Goal: Transaction & Acquisition: Purchase product/service

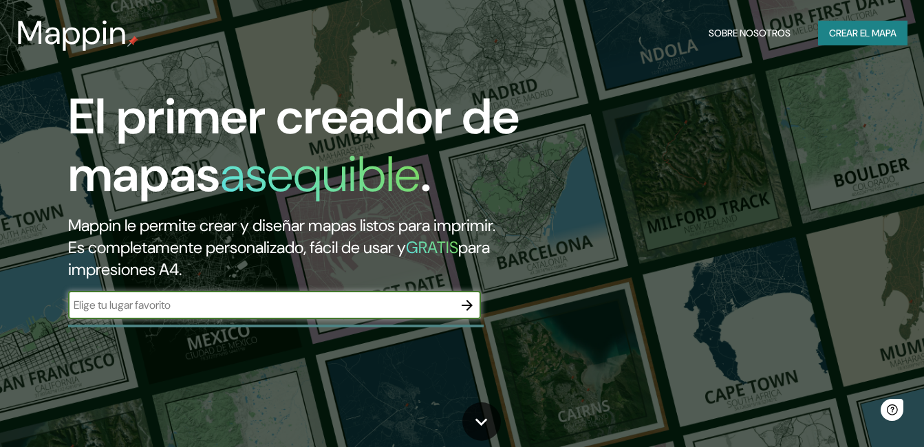
click at [267, 302] on input "text" at bounding box center [260, 305] width 385 height 16
type input "Perú"
click at [472, 306] on icon "button" at bounding box center [466, 305] width 11 height 11
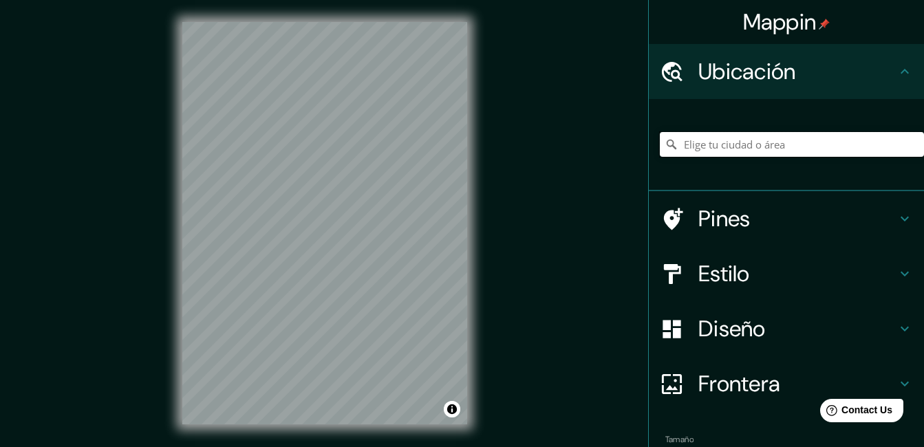
click at [725, 145] on input "Elige tu ciudad o área" at bounding box center [791, 144] width 264 height 25
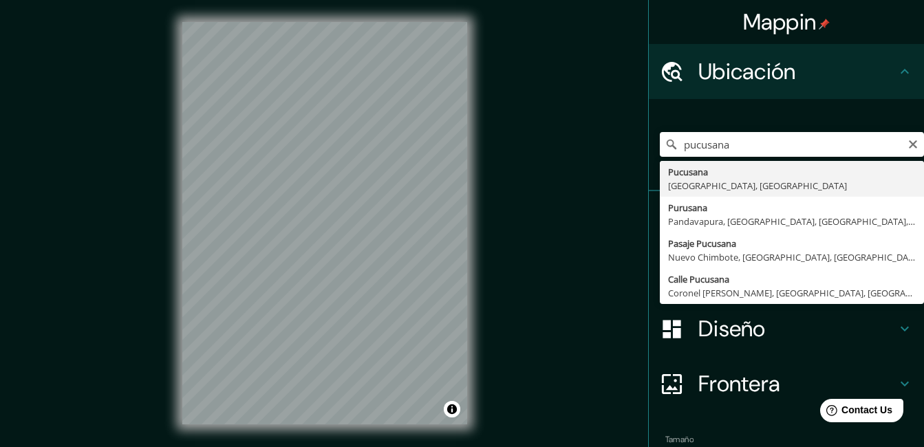
type input "Pucusana, Provincia de Lima, Perú"
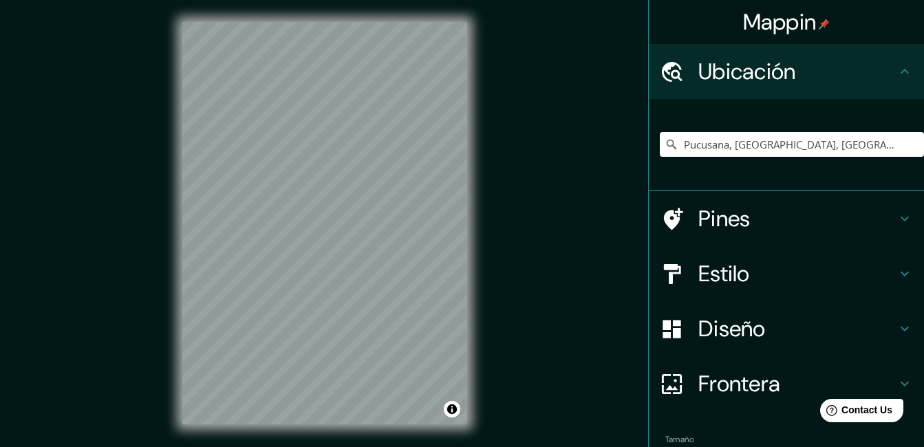
click at [733, 265] on h4 "Estilo" at bounding box center [797, 274] width 198 height 28
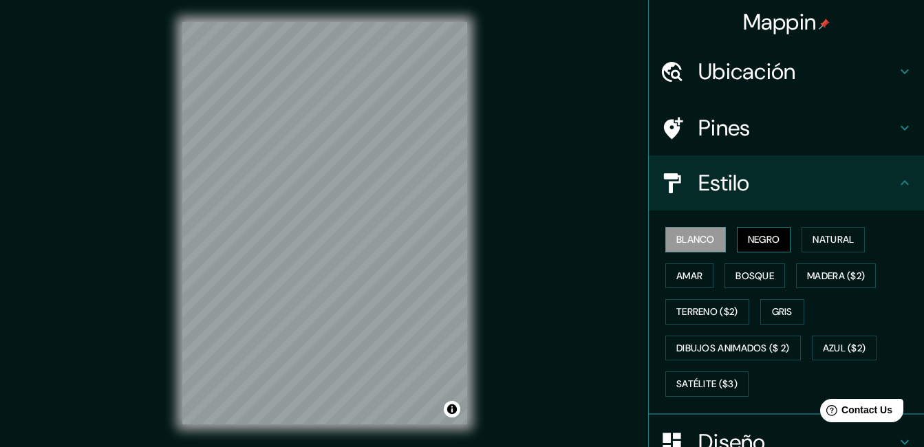
click at [762, 239] on font "Negro" at bounding box center [763, 239] width 32 height 17
click at [688, 241] on font "Blanco" at bounding box center [695, 239] width 39 height 17
click at [772, 313] on font "Gris" at bounding box center [782, 311] width 21 height 17
click at [690, 236] on font "Blanco" at bounding box center [695, 239] width 39 height 17
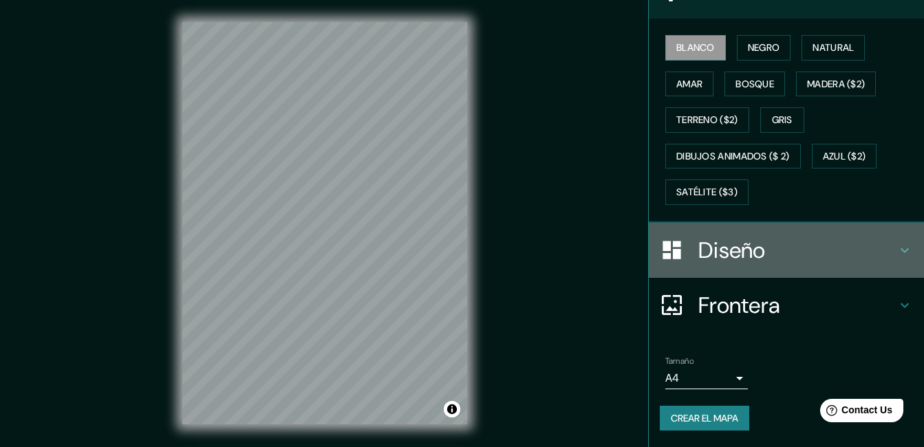
click at [796, 259] on h4 "Diseño" at bounding box center [797, 251] width 198 height 28
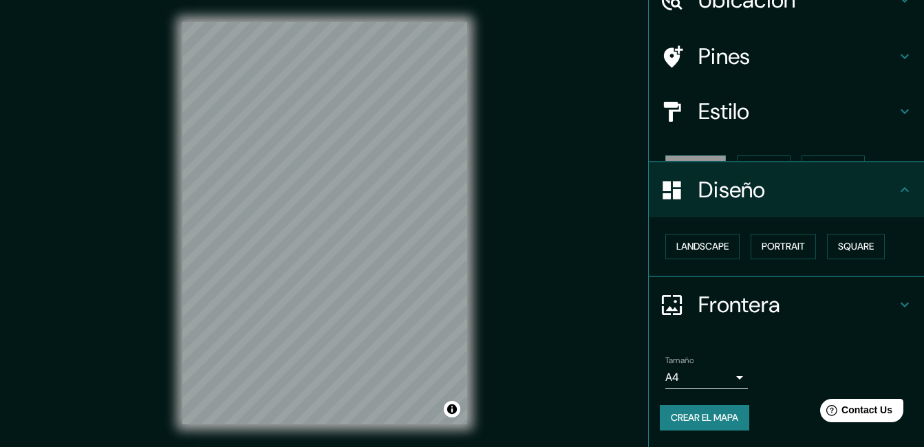
scroll to position [47, 0]
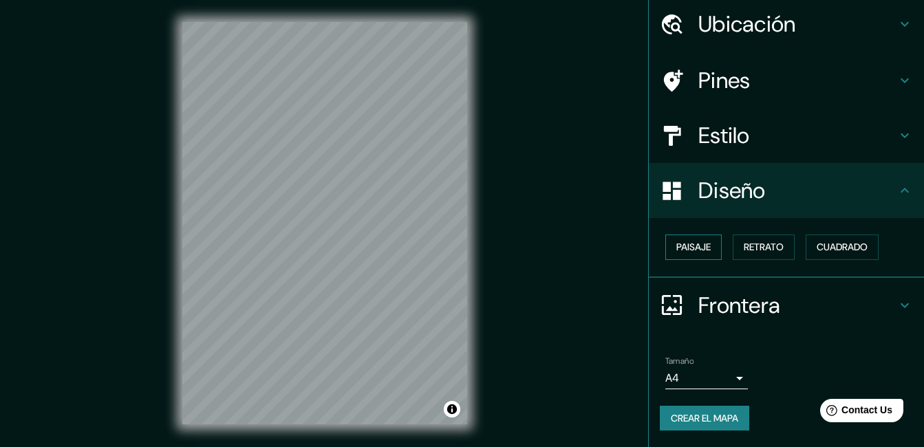
click at [687, 247] on font "Paisaje" at bounding box center [693, 247] width 34 height 17
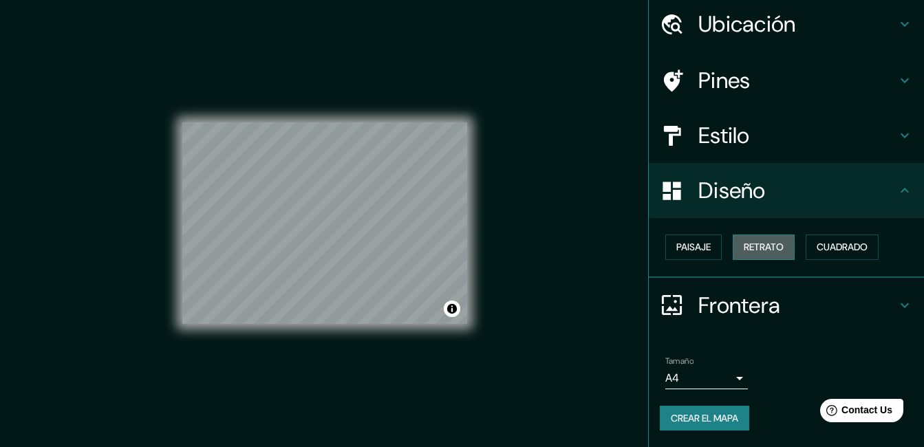
click at [748, 248] on font "Retrato" at bounding box center [763, 247] width 40 height 17
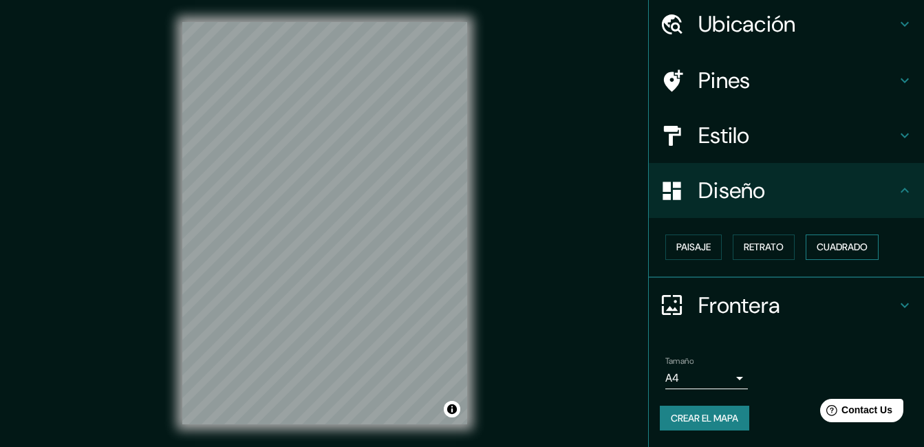
click at [816, 250] on font "Cuadrado" at bounding box center [841, 247] width 51 height 17
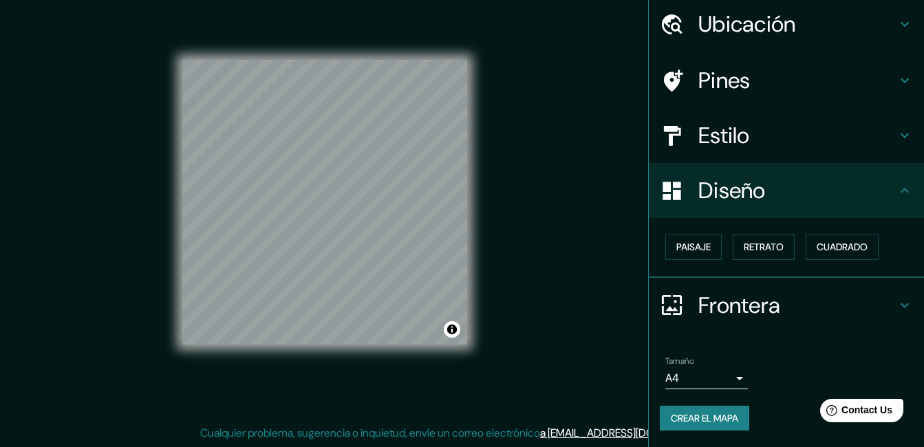
scroll to position [0, 0]
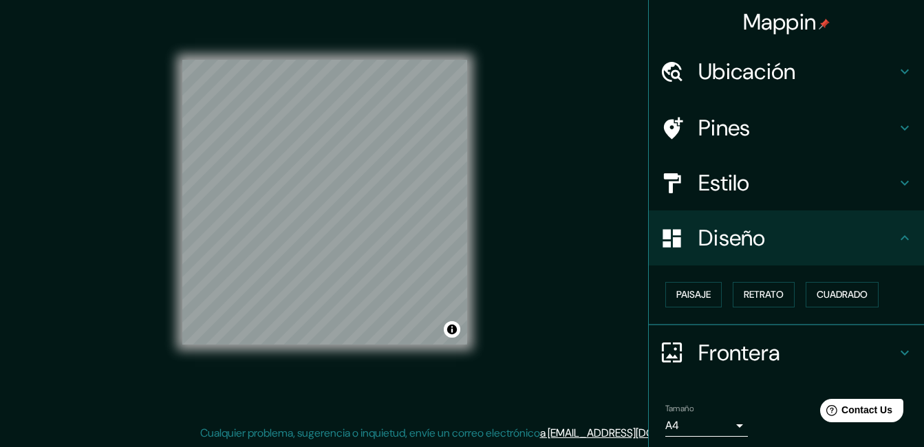
click at [786, 130] on h4 "Pines" at bounding box center [797, 128] width 198 height 28
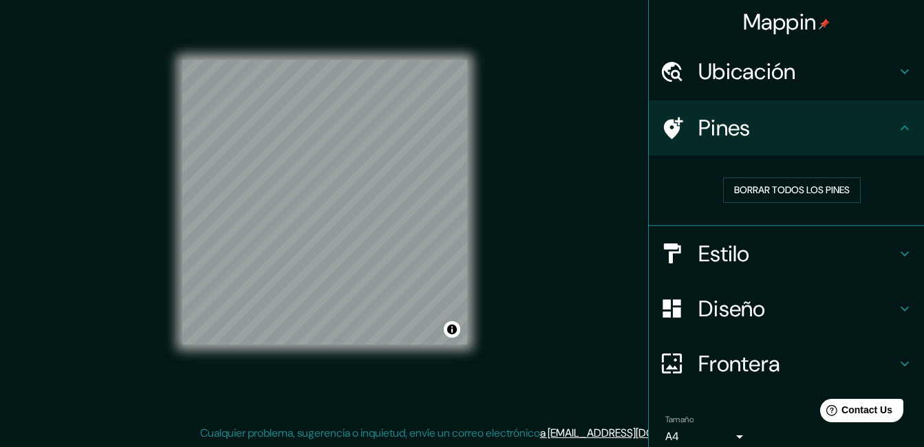
click at [896, 120] on icon at bounding box center [904, 128] width 17 height 17
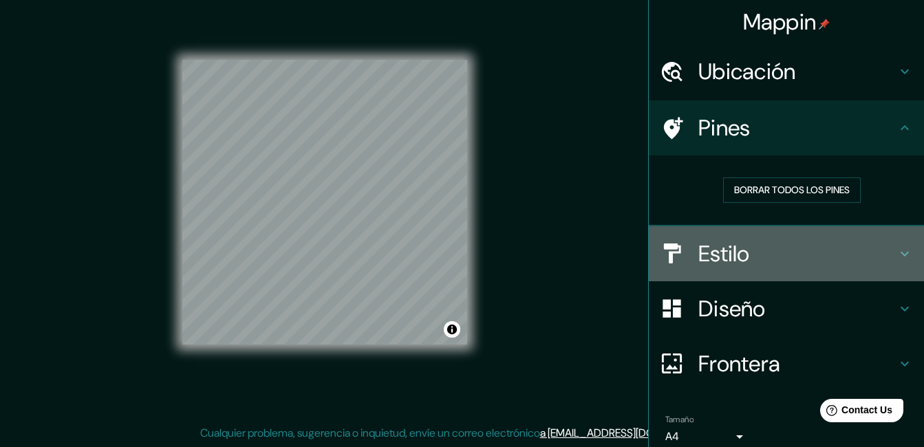
click at [753, 256] on h4 "Estilo" at bounding box center [797, 254] width 198 height 28
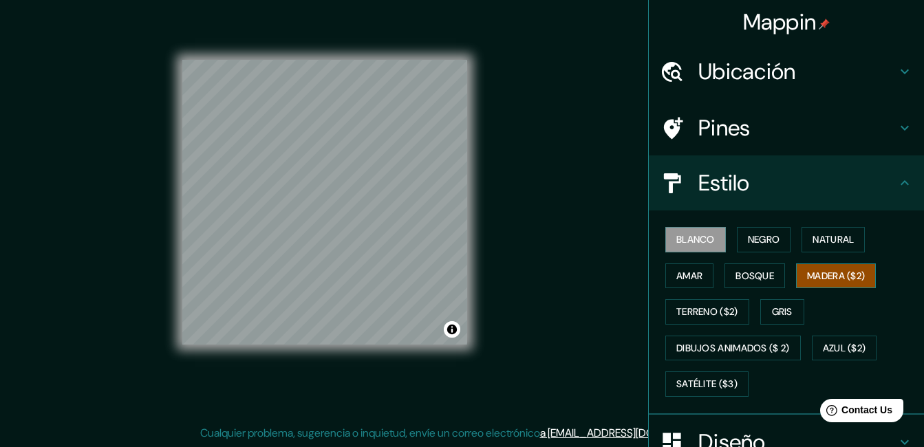
click at [807, 276] on font "Madera ($2)" at bounding box center [836, 275] width 58 height 17
click at [754, 277] on font "Bosque" at bounding box center [754, 275] width 39 height 17
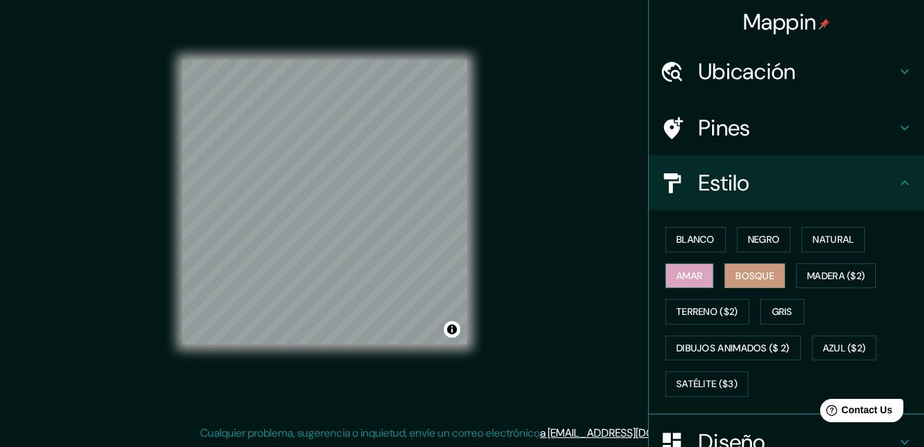
click at [676, 273] on font "Amar" at bounding box center [689, 275] width 26 height 17
click at [835, 234] on font "Natural" at bounding box center [832, 239] width 41 height 17
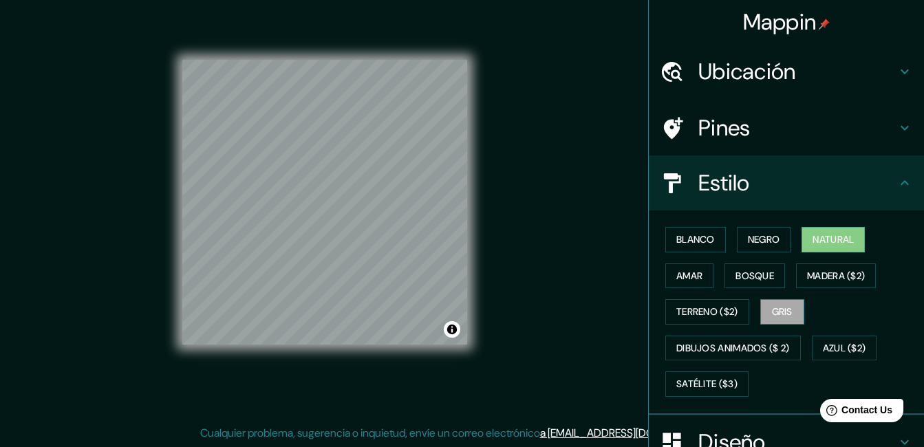
click at [781, 308] on font "Gris" at bounding box center [782, 311] width 21 height 17
click at [823, 345] on font "Azul ($2)" at bounding box center [843, 348] width 43 height 17
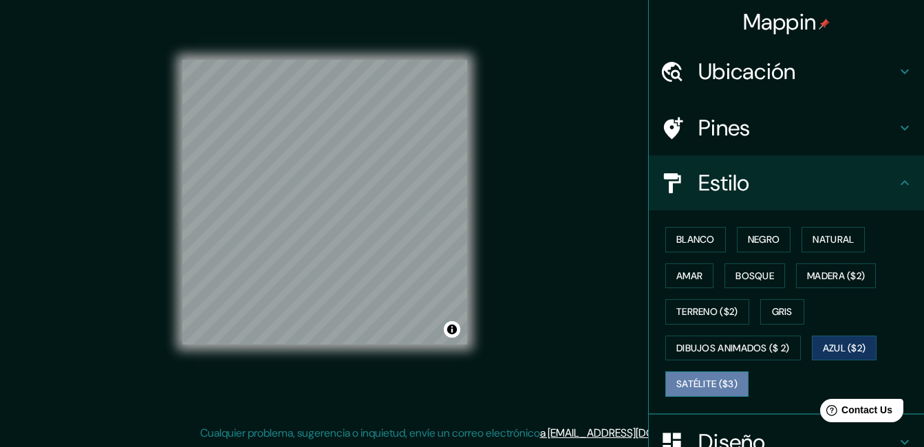
click at [732, 375] on button "Satélite ($3)" at bounding box center [706, 383] width 83 height 25
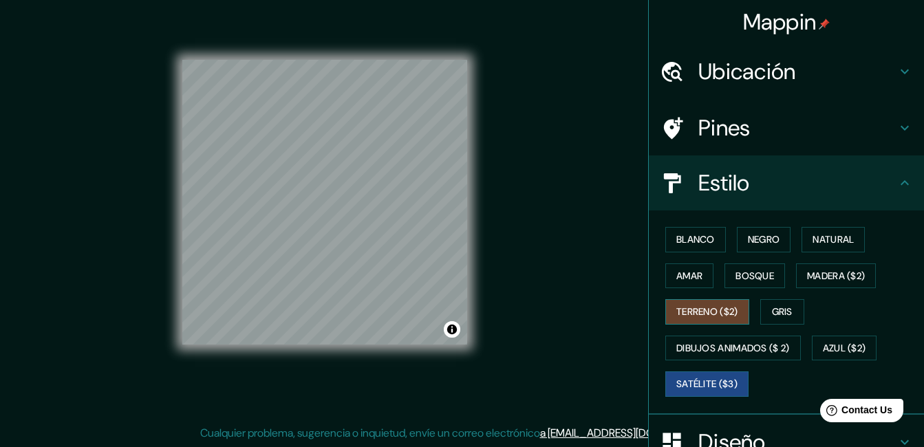
click at [676, 308] on font "Terreno ($2)" at bounding box center [707, 311] width 62 height 17
click at [676, 242] on font "Blanco" at bounding box center [695, 239] width 39 height 17
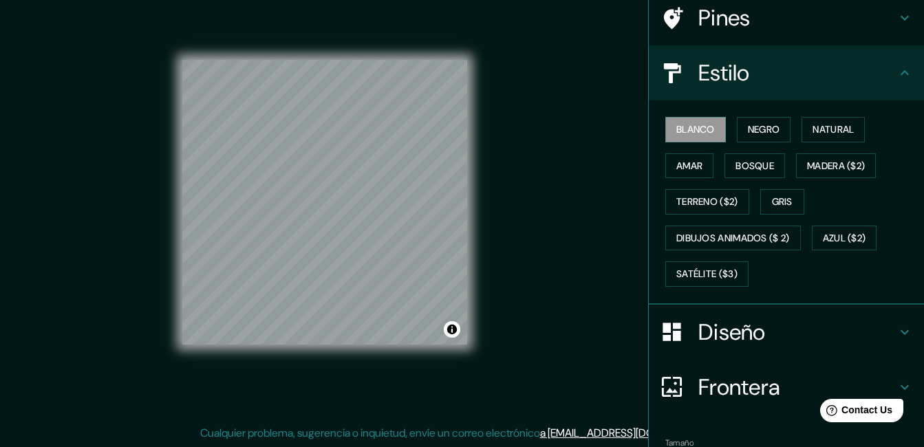
scroll to position [192, 0]
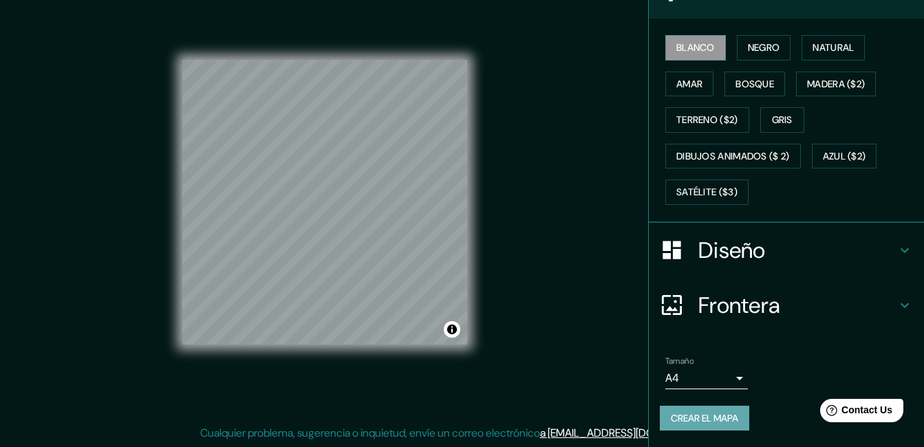
click at [725, 422] on font "Crear el mapa" at bounding box center [703, 418] width 67 height 17
